Goal: Find specific page/section: Find specific page/section

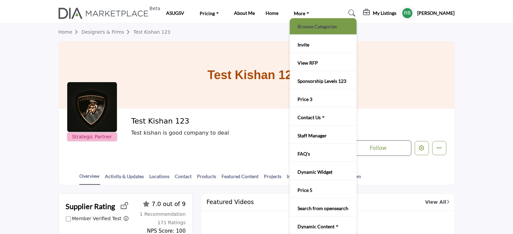
click at [307, 23] on link "Browse Categories" at bounding box center [323, 26] width 60 height 9
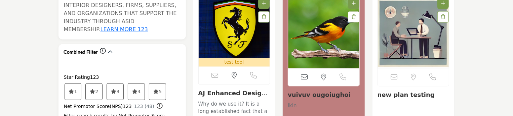
scroll to position [773, 0]
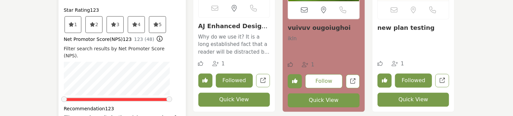
click at [74, 22] on icon at bounding box center [71, 24] width 5 height 5
click at [81, 16] on span "3" at bounding box center [73, 24] width 16 height 16
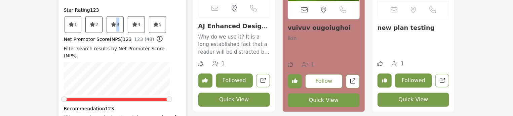
click at [81, 16] on span "3" at bounding box center [73, 24] width 16 height 16
click at [74, 22] on icon at bounding box center [71, 24] width 5 height 5
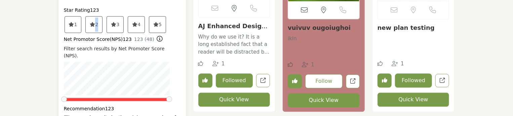
click at [74, 22] on icon at bounding box center [71, 24] width 5 height 5
click at [77, 16] on span "1" at bounding box center [73, 24] width 16 height 16
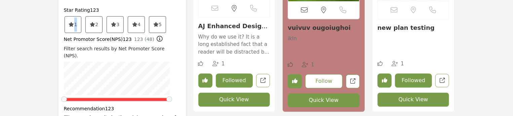
click at [77, 16] on span "1" at bounding box center [73, 24] width 16 height 16
click at [81, 16] on span "2" at bounding box center [73, 24] width 16 height 16
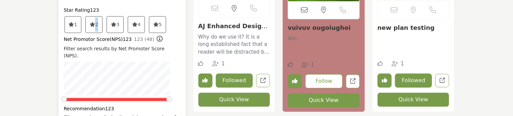
click at [81, 16] on span "3" at bounding box center [73, 24] width 16 height 16
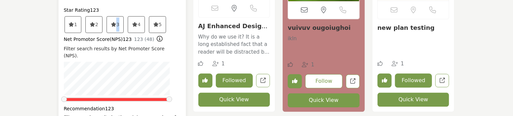
click at [81, 16] on span "4" at bounding box center [73, 24] width 16 height 16
click at [81, 16] on span "5" at bounding box center [73, 24] width 16 height 16
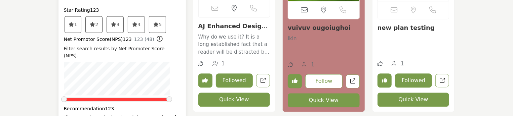
click at [81, 16] on span "5" at bounding box center [73, 24] width 16 height 16
